Goal: Transaction & Acquisition: Obtain resource

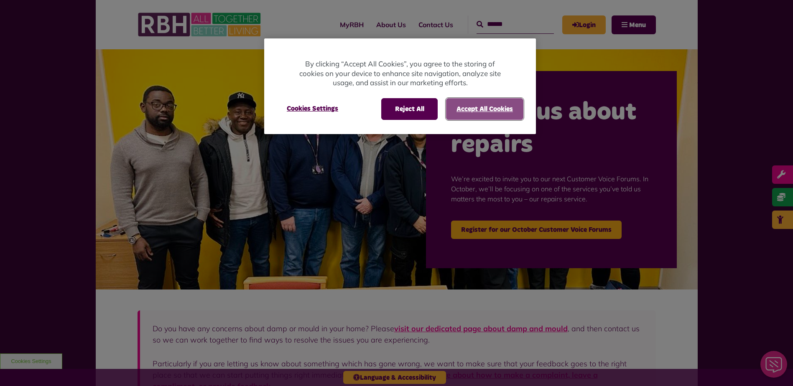
click at [472, 113] on button "Accept All Cookies" at bounding box center [484, 109] width 77 height 22
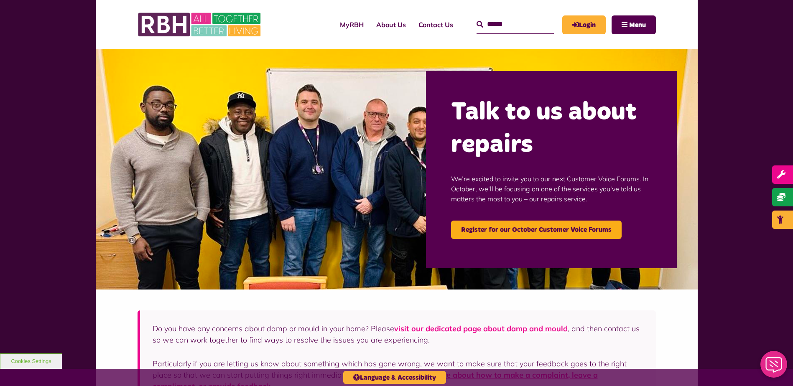
click at [486, 26] on input "Search" at bounding box center [515, 24] width 77 height 18
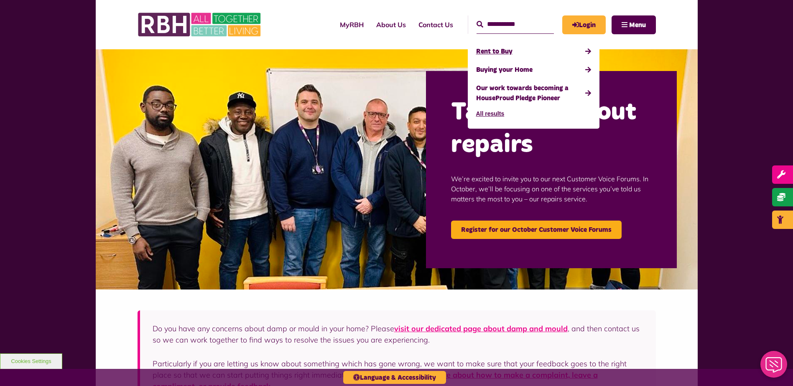
type input "**********"
click at [495, 51] on link "Rent to Buy" at bounding box center [533, 51] width 115 height 18
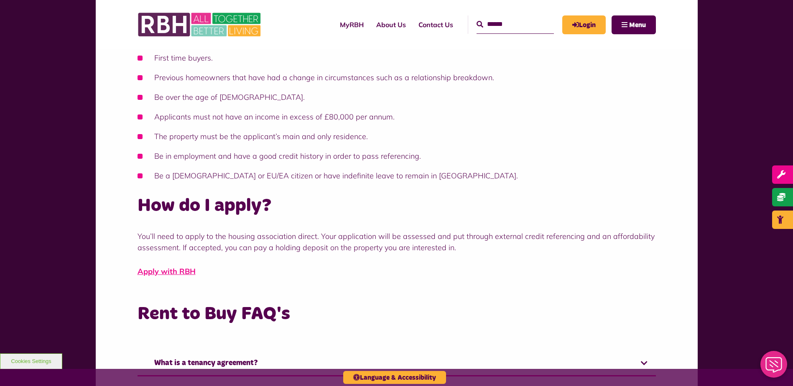
scroll to position [376, 0]
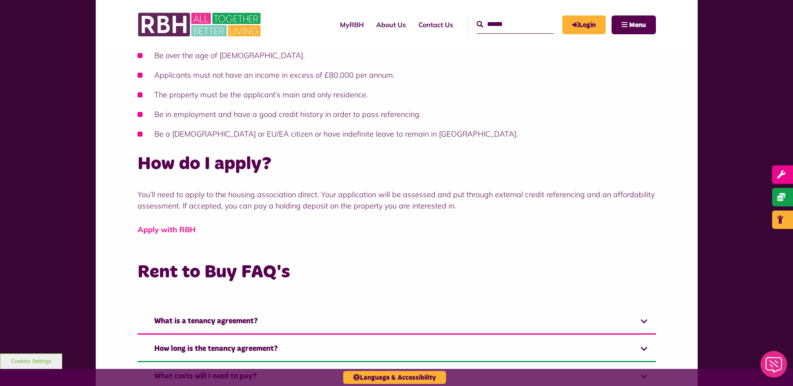
click at [180, 228] on link "Apply with RBH" at bounding box center [167, 230] width 58 height 10
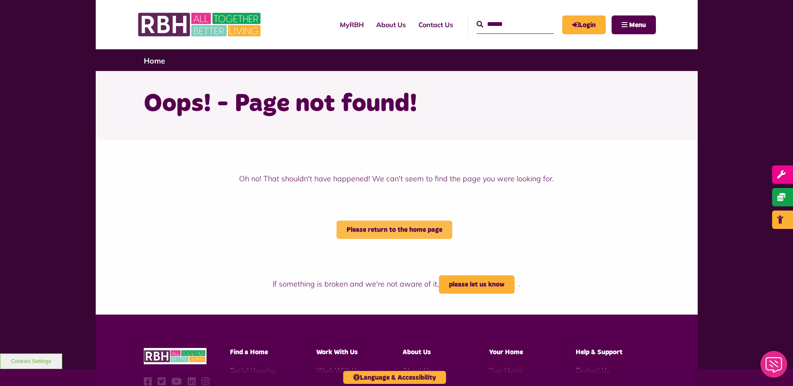
click at [405, 227] on link "Please return to the home page" at bounding box center [395, 230] width 116 height 18
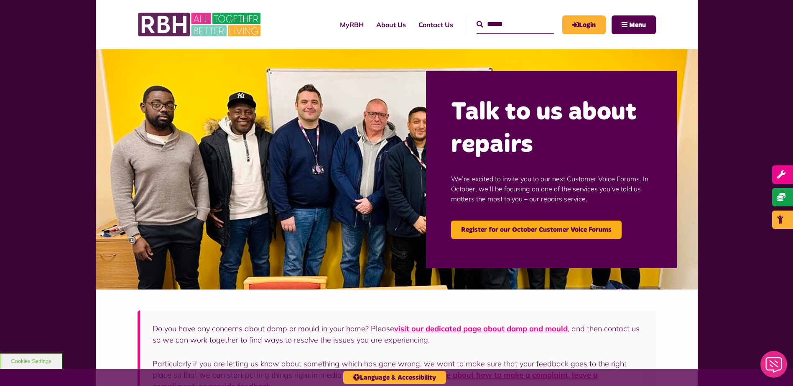
click at [526, 26] on input "Search" at bounding box center [515, 24] width 77 height 18
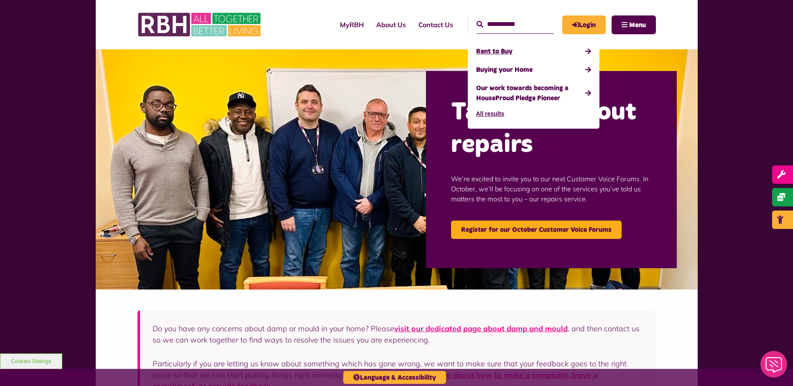
type input "**********"
click at [497, 48] on link "Rent to Buy" at bounding box center [533, 51] width 115 height 18
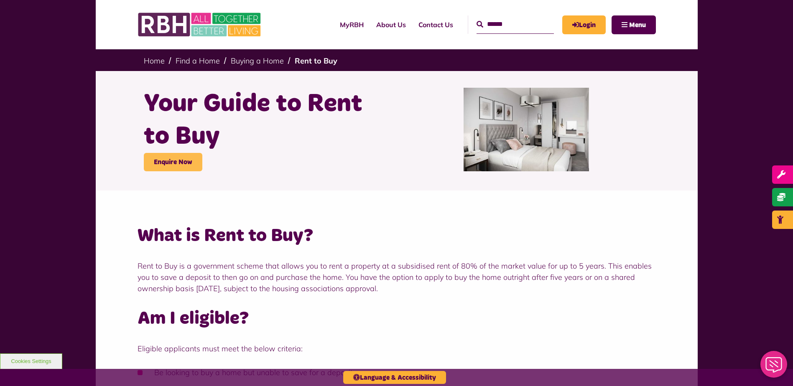
click at [177, 161] on link "Enquire Now" at bounding box center [173, 162] width 59 height 18
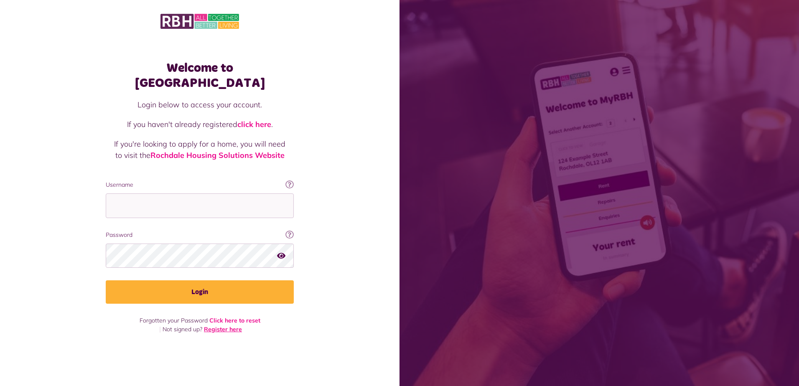
click at [221, 326] on link "Register here" at bounding box center [223, 330] width 38 height 8
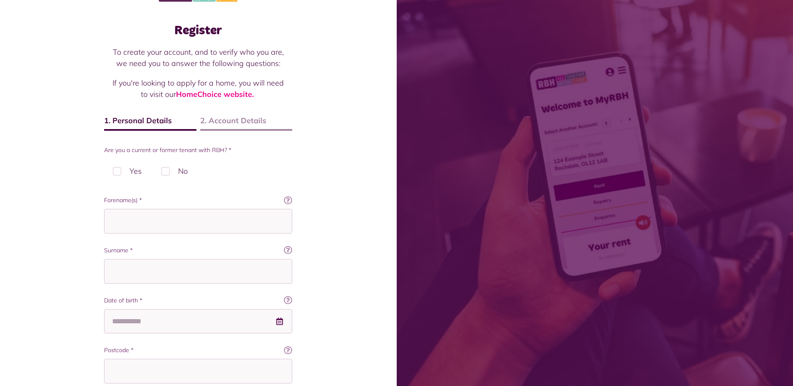
scroll to position [42, 0]
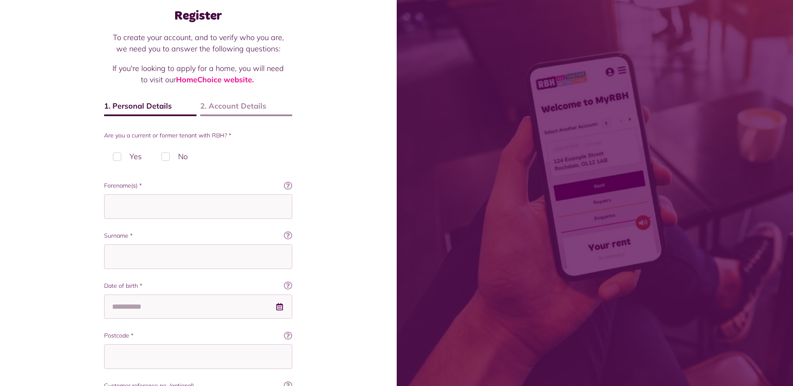
click at [166, 158] on label "No" at bounding box center [175, 156] width 44 height 25
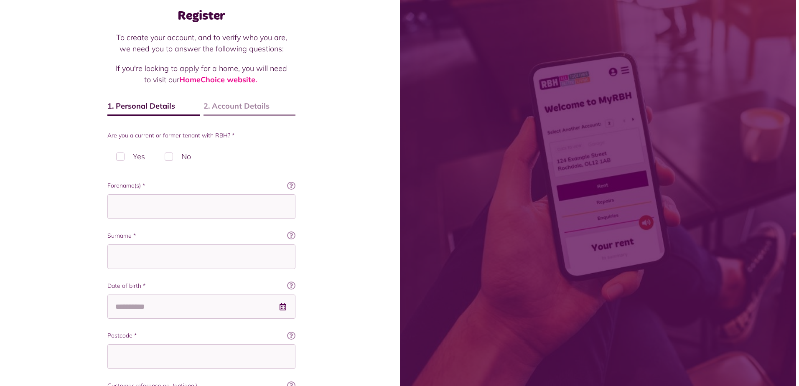
scroll to position [0, 0]
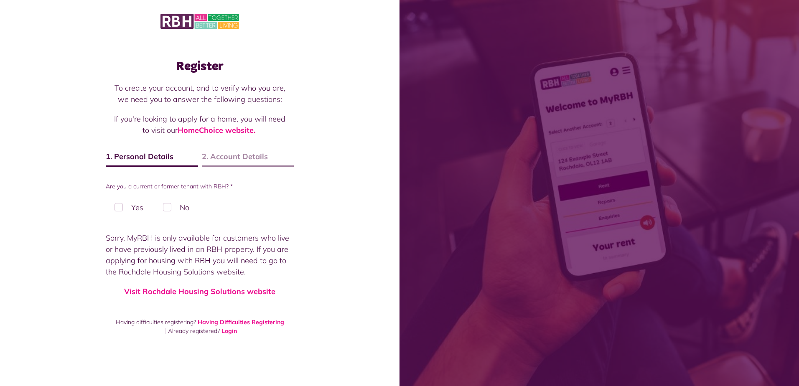
click at [224, 161] on span "2. Account Details" at bounding box center [248, 159] width 92 height 16
click at [233, 291] on link "Visit Rochdale Housing Solutions website" at bounding box center [199, 292] width 151 height 10
